Goal: Information Seeking & Learning: Learn about a topic

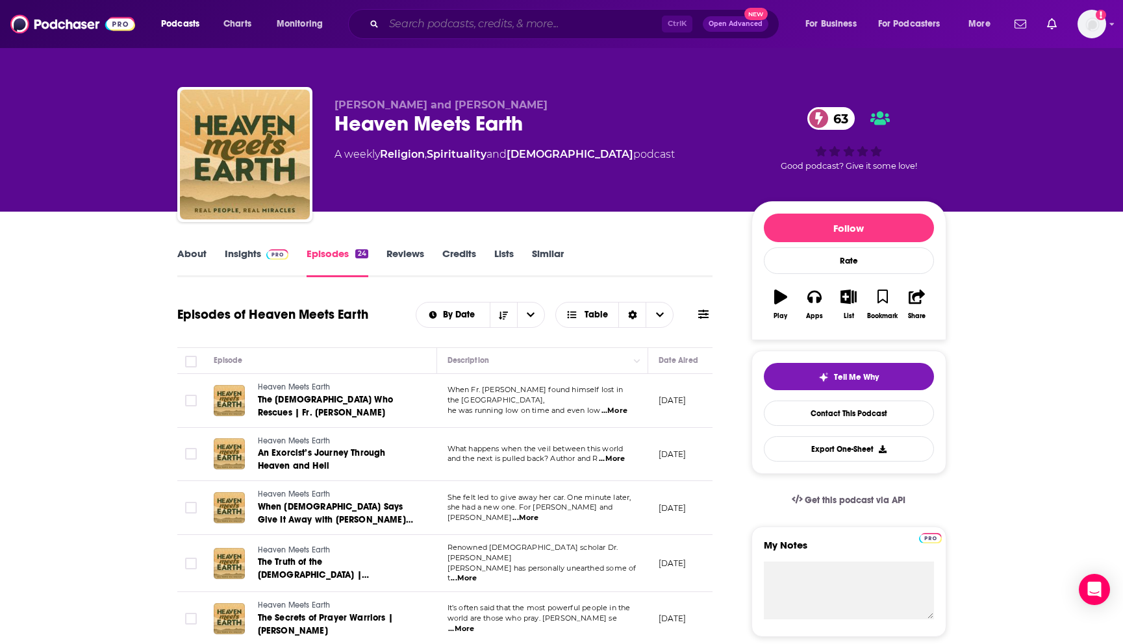
scroll to position [216, 0]
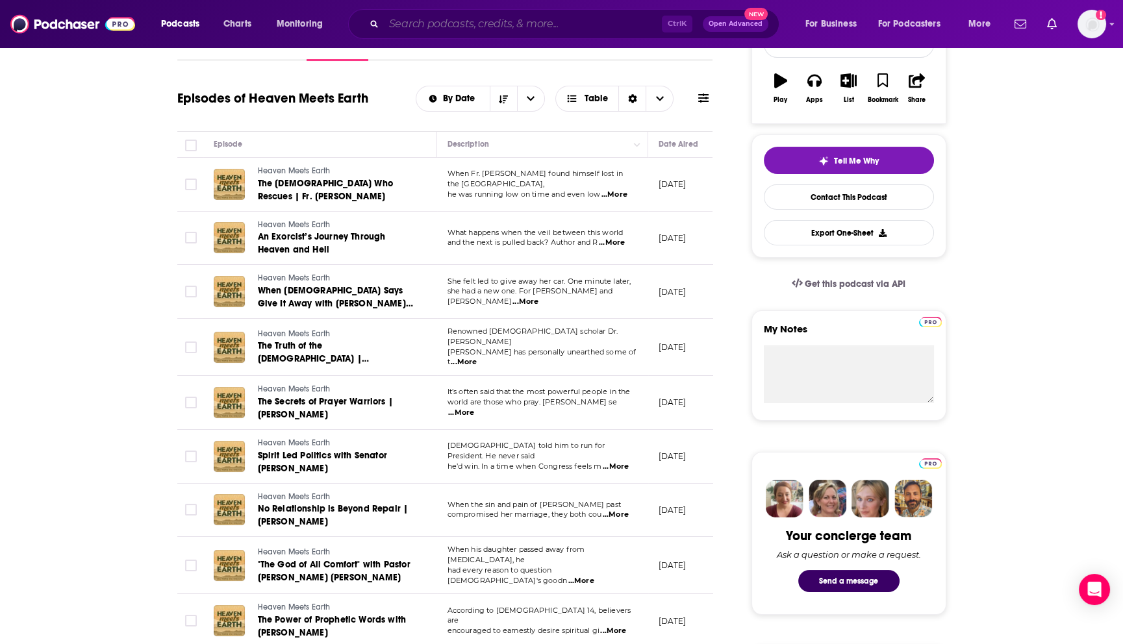
click at [494, 25] on input "Search podcasts, credits, & more..." at bounding box center [523, 24] width 278 height 21
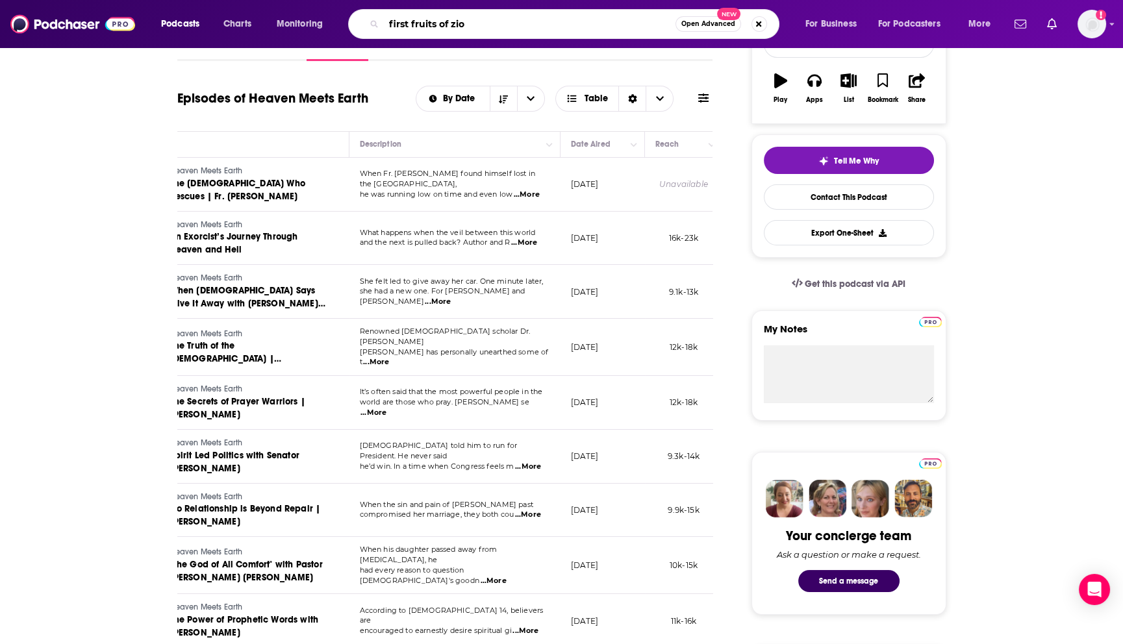
type input "first fruits of zion"
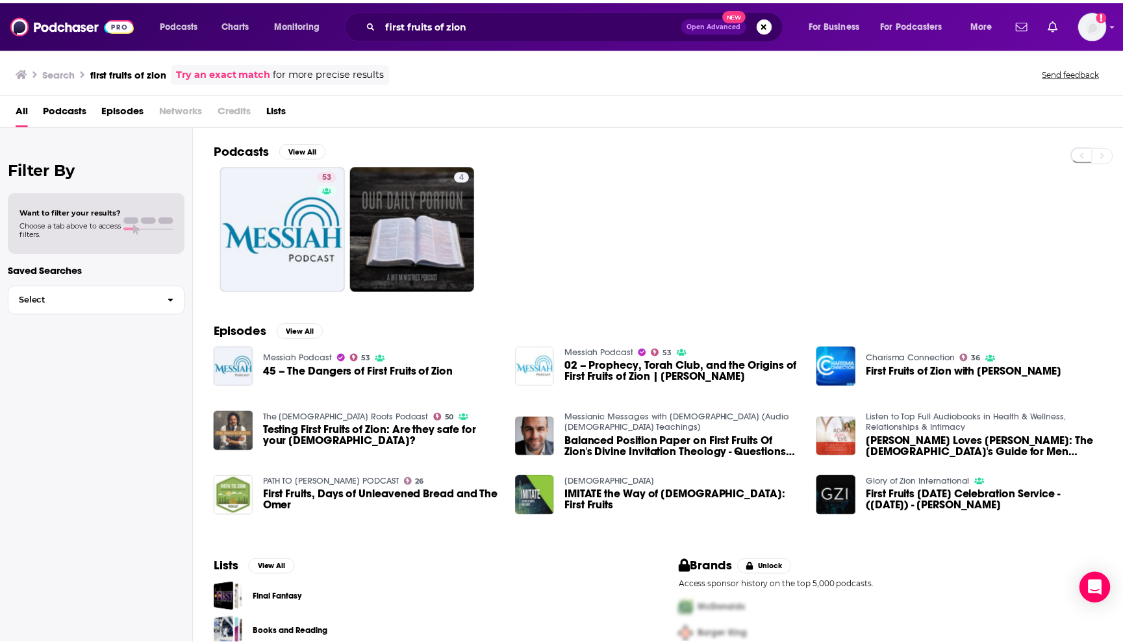
scroll to position [48, 0]
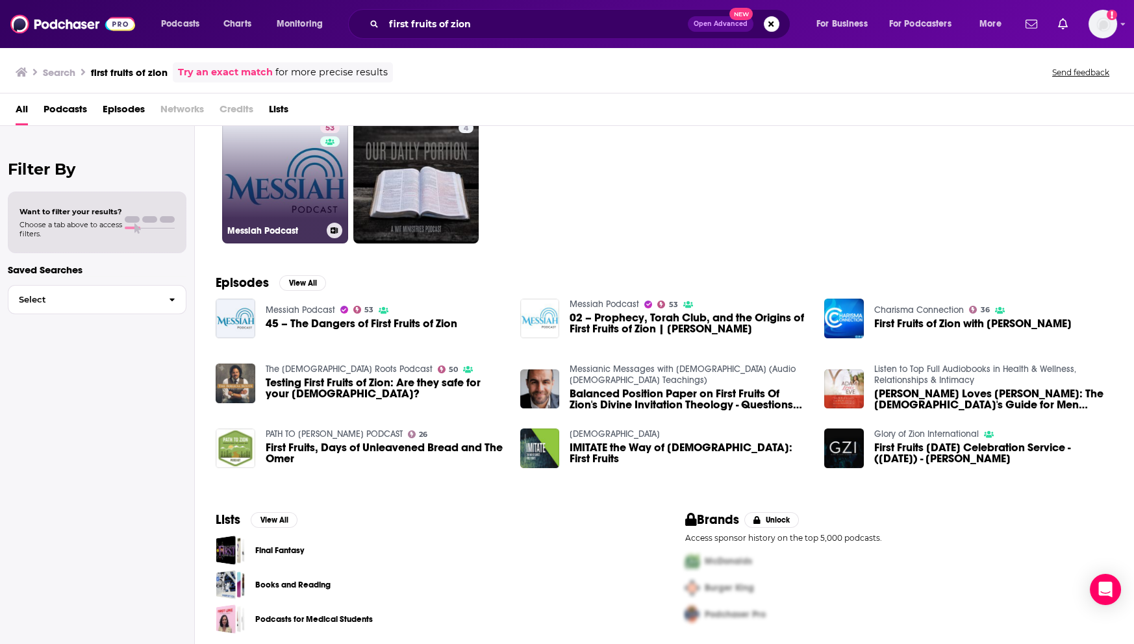
click at [291, 175] on link "53 Messiah Podcast" at bounding box center [285, 181] width 126 height 126
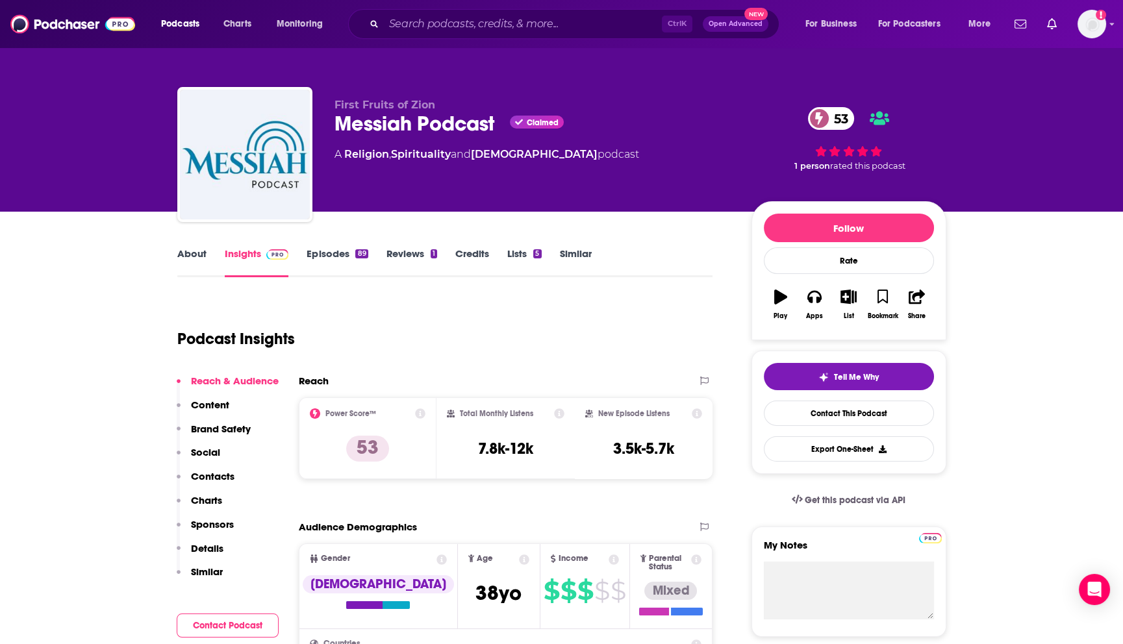
click at [319, 255] on link "Episodes 89" at bounding box center [337, 262] width 61 height 30
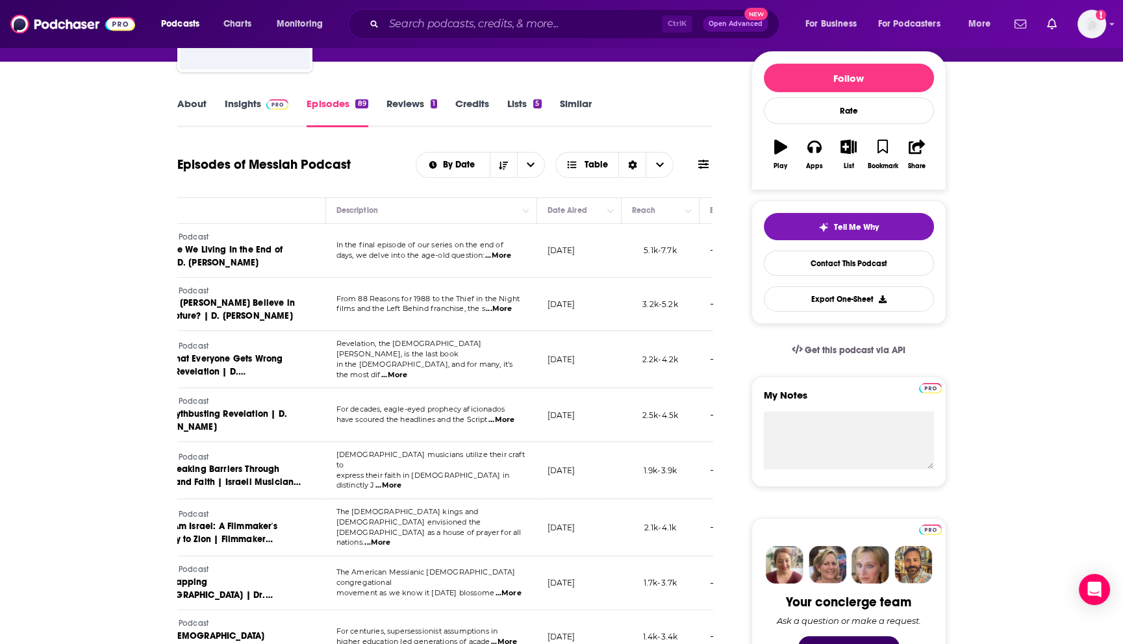
scroll to position [144, 0]
